Goal: Navigation & Orientation: Find specific page/section

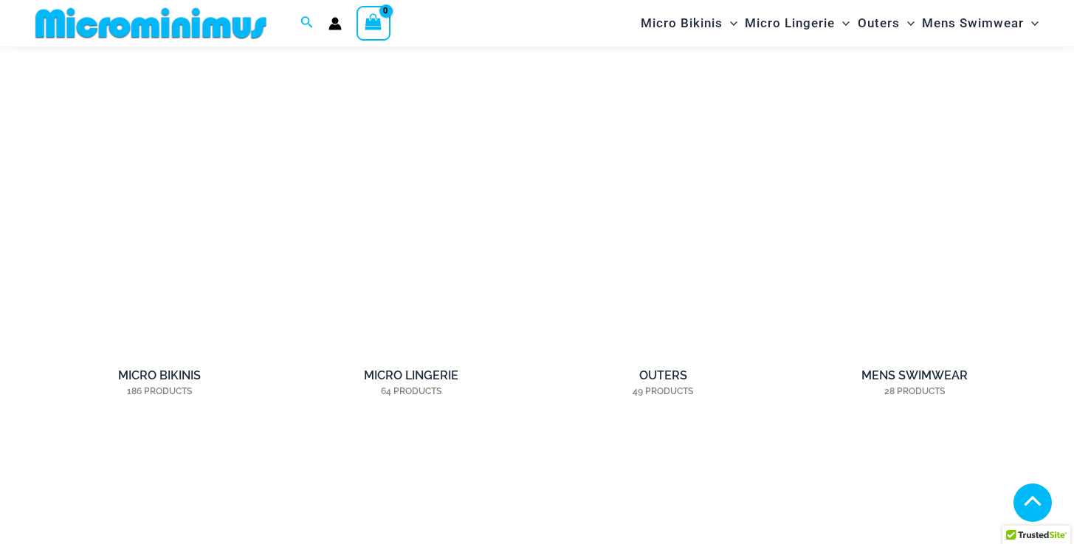
scroll to position [1122, 0]
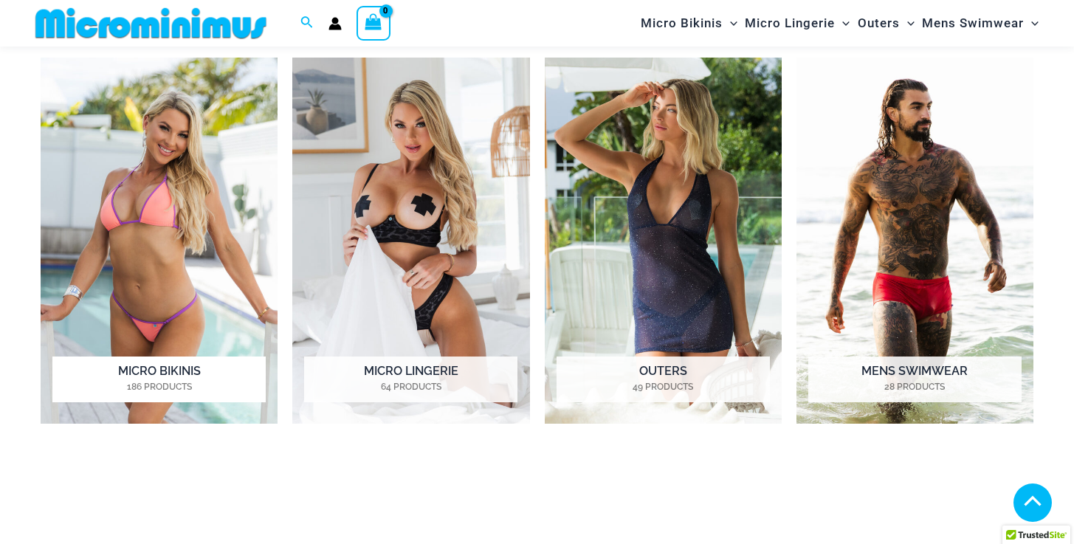
click at [166, 372] on h2 "Micro Bikinis 186 Products" at bounding box center [158, 380] width 213 height 46
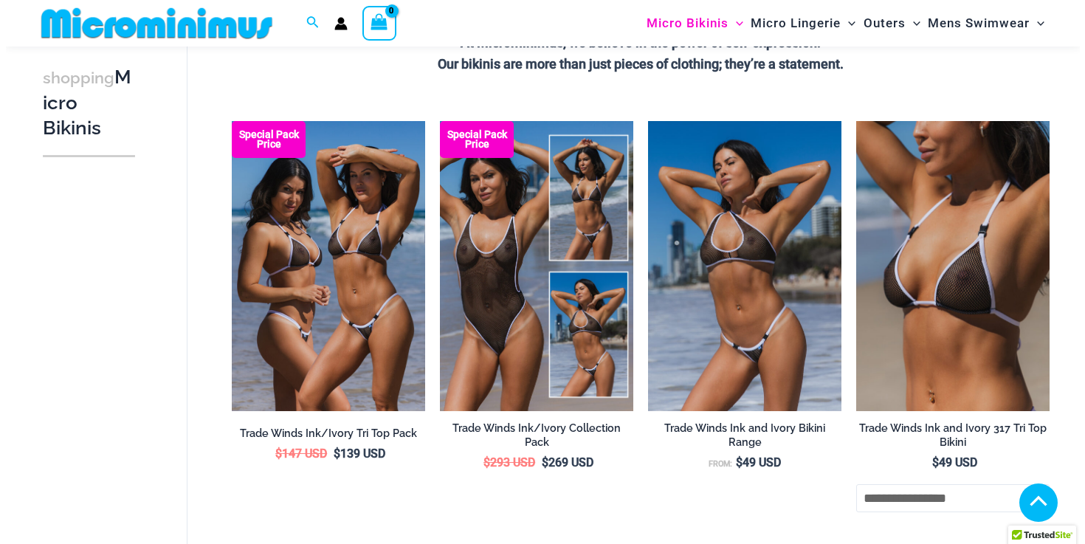
scroll to position [495, 0]
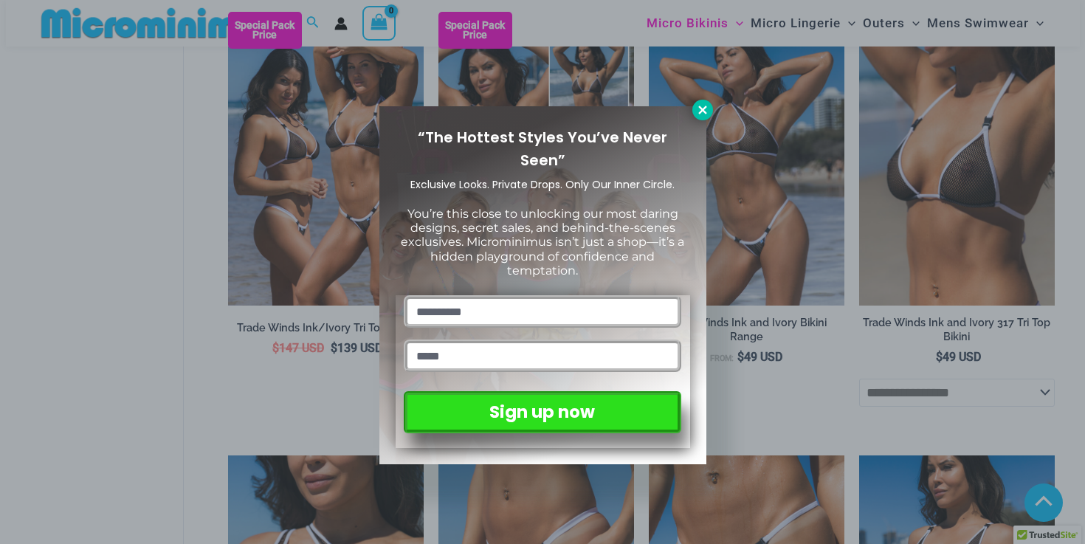
click at [697, 109] on icon at bounding box center [702, 109] width 13 height 13
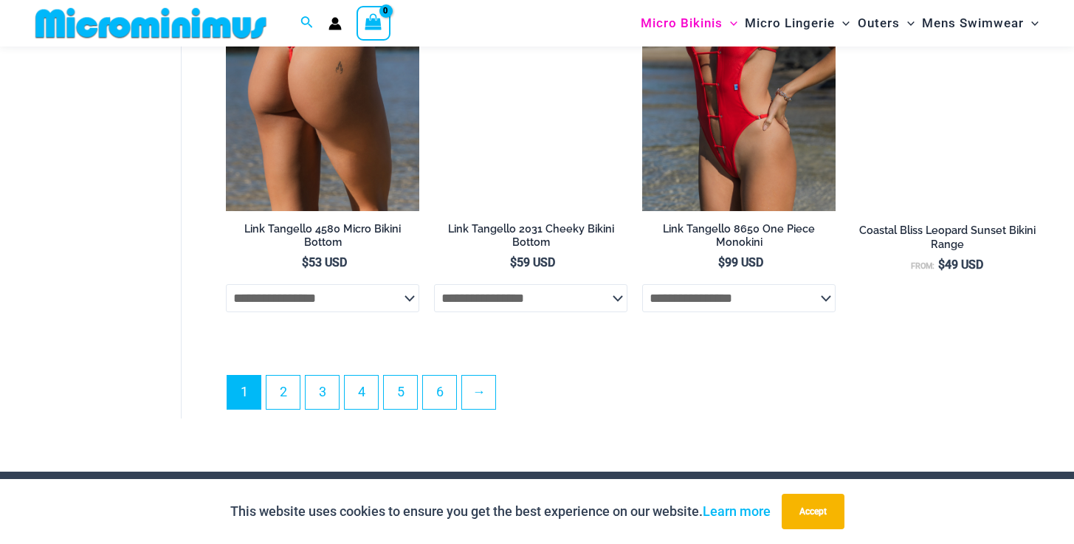
scroll to position [3656, 0]
